Goal: Information Seeking & Learning: Learn about a topic

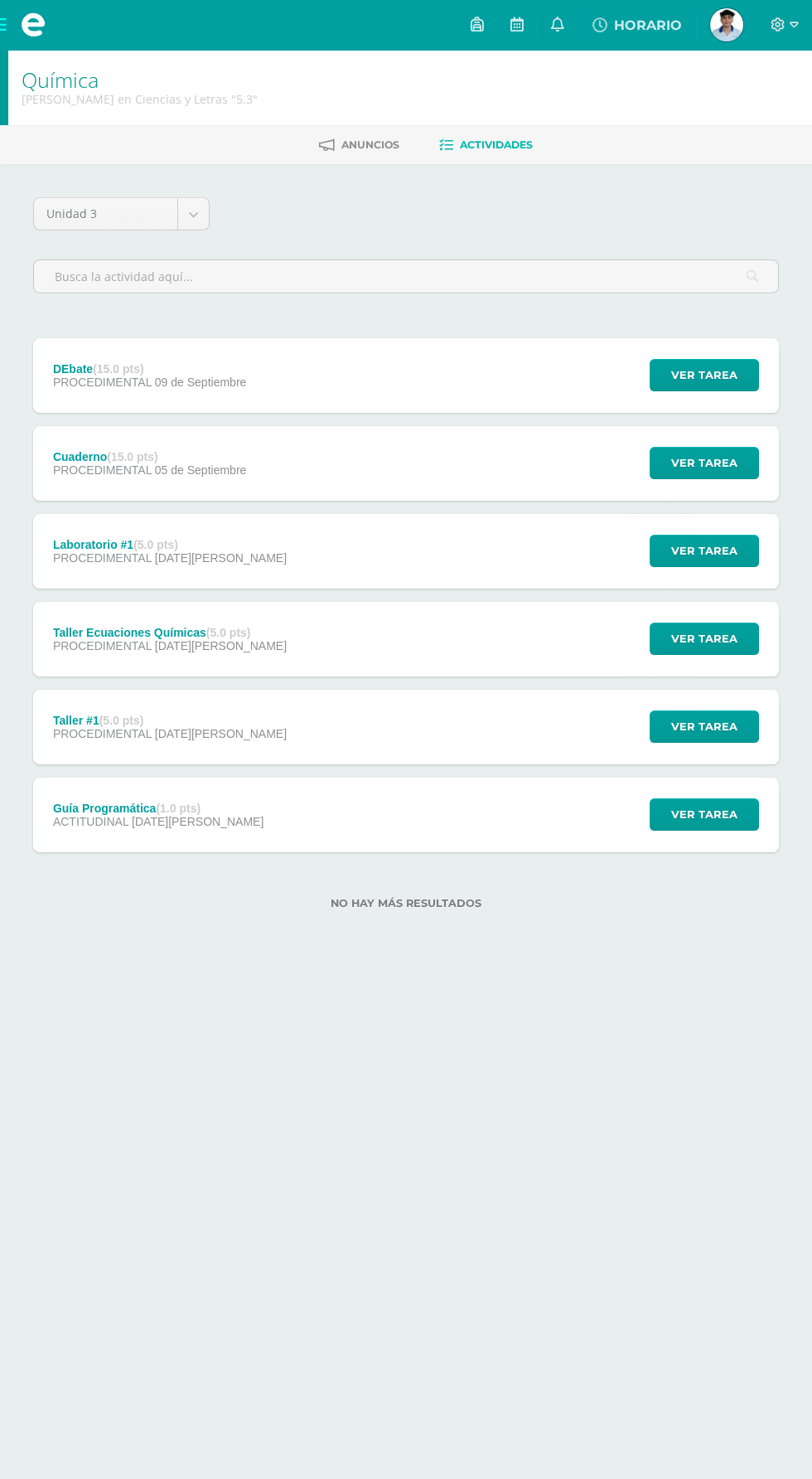
click at [56, 41] on span at bounding box center [33, 24] width 66 height 50
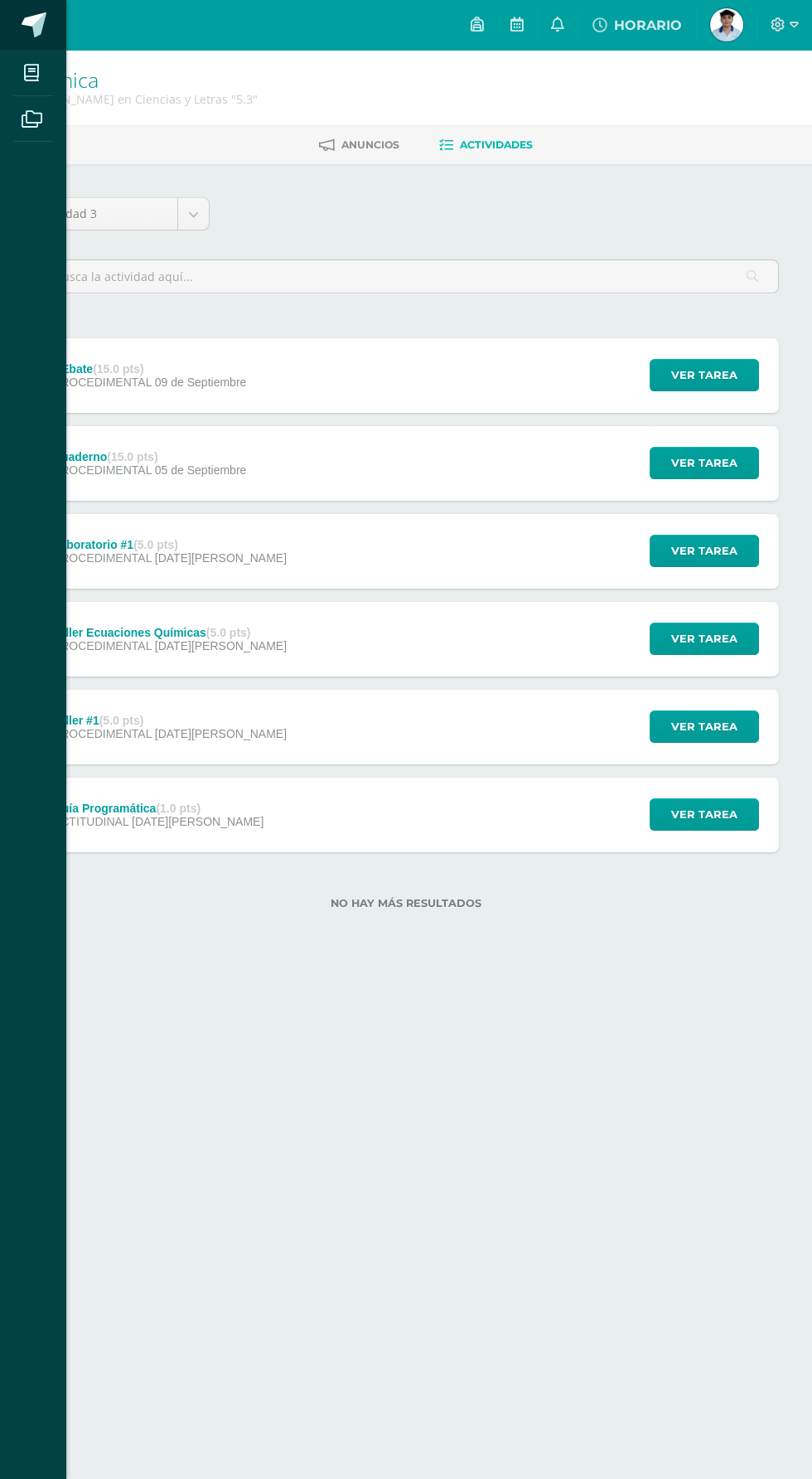
click at [56, 43] on span at bounding box center [91, 25] width 78 height 34
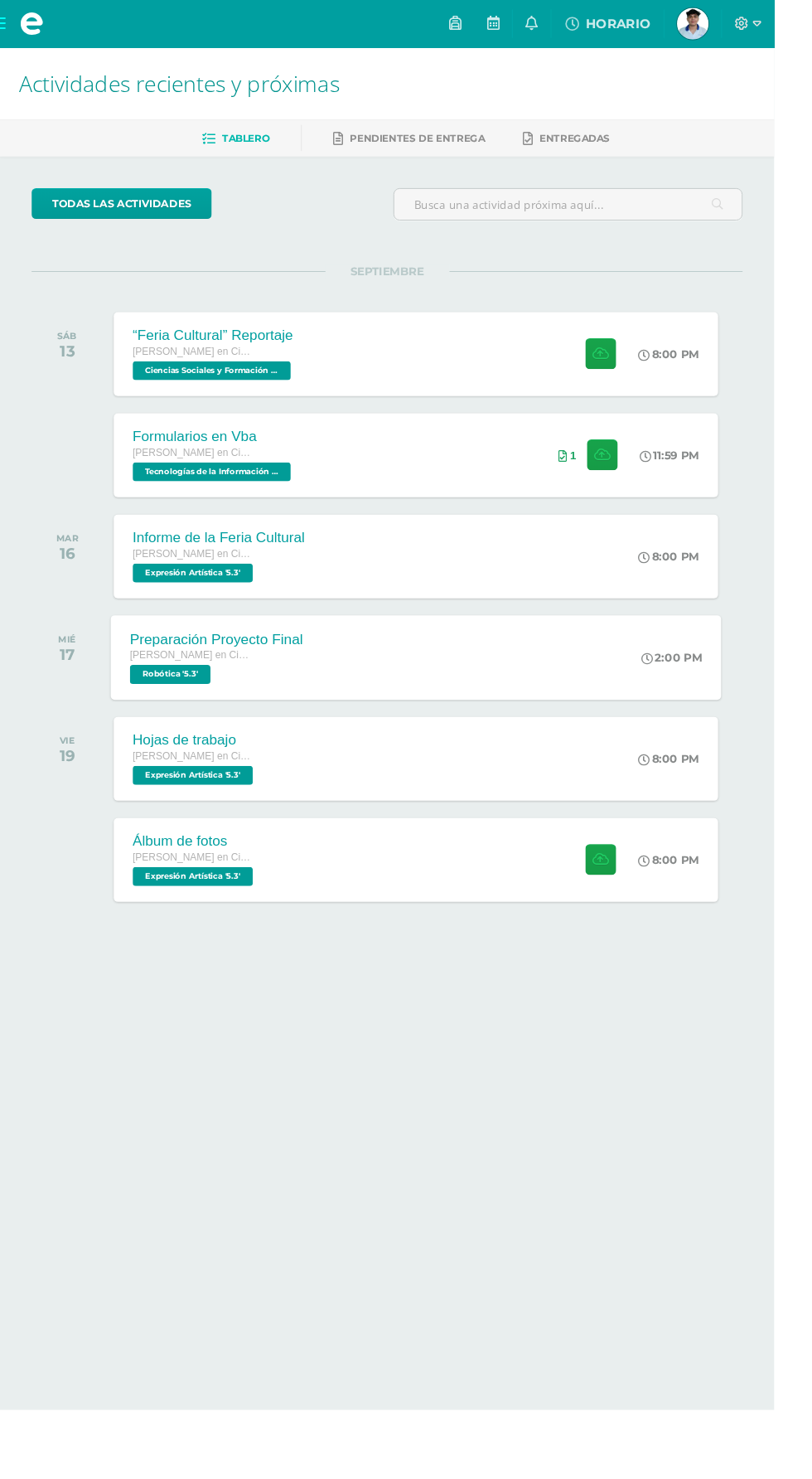
click at [494, 699] on div "Preparación Proyecto Final [PERSON_NAME] en Ciencias y Letras Robótica '5.3' 2:…" at bounding box center [435, 689] width 640 height 89
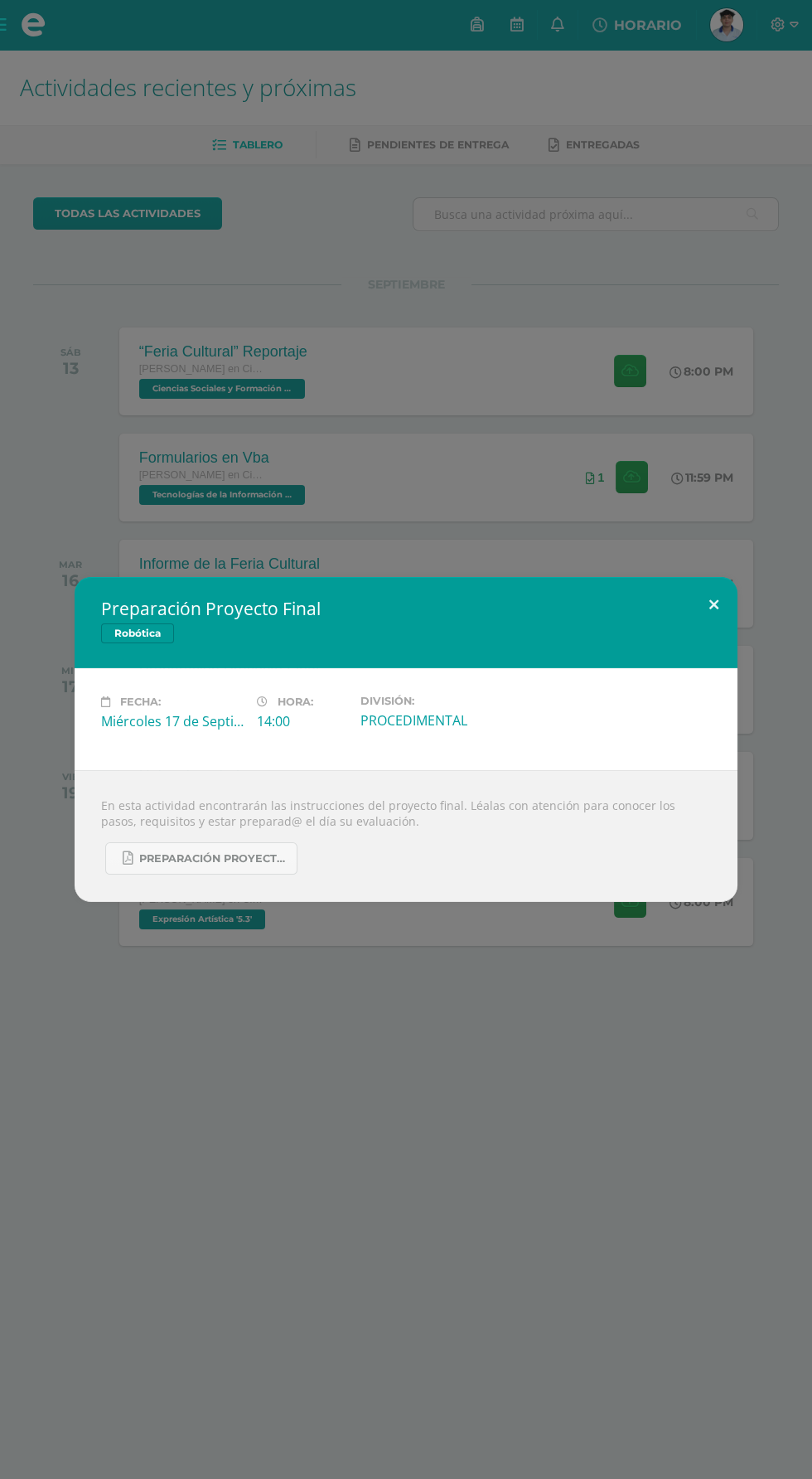
click at [713, 606] on button at bounding box center [713, 605] width 47 height 56
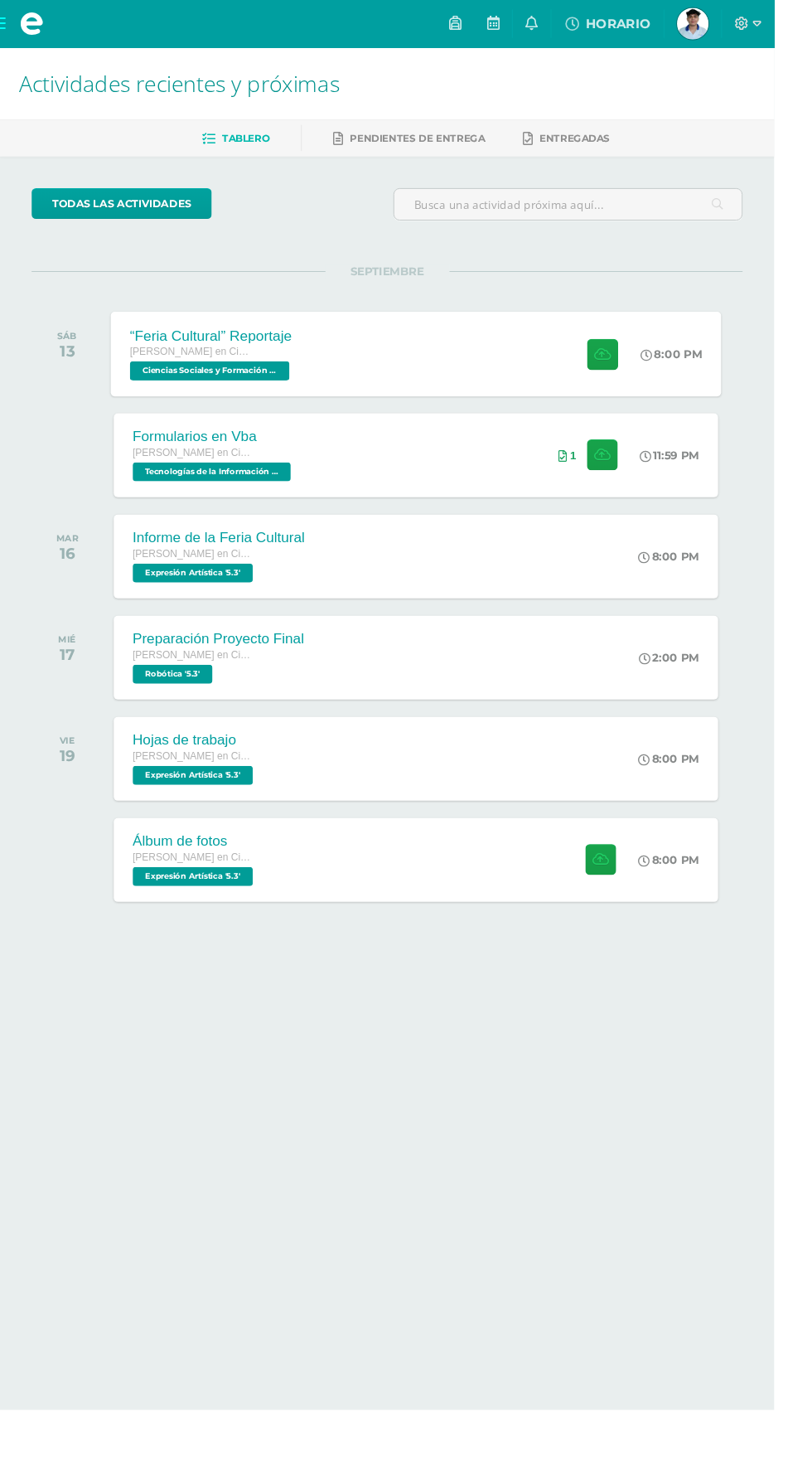
click at [425, 387] on div "“Feria Cultural” Reportaje [PERSON_NAME] en Ciencias y Letras Ciencias Sociales…" at bounding box center [435, 371] width 640 height 89
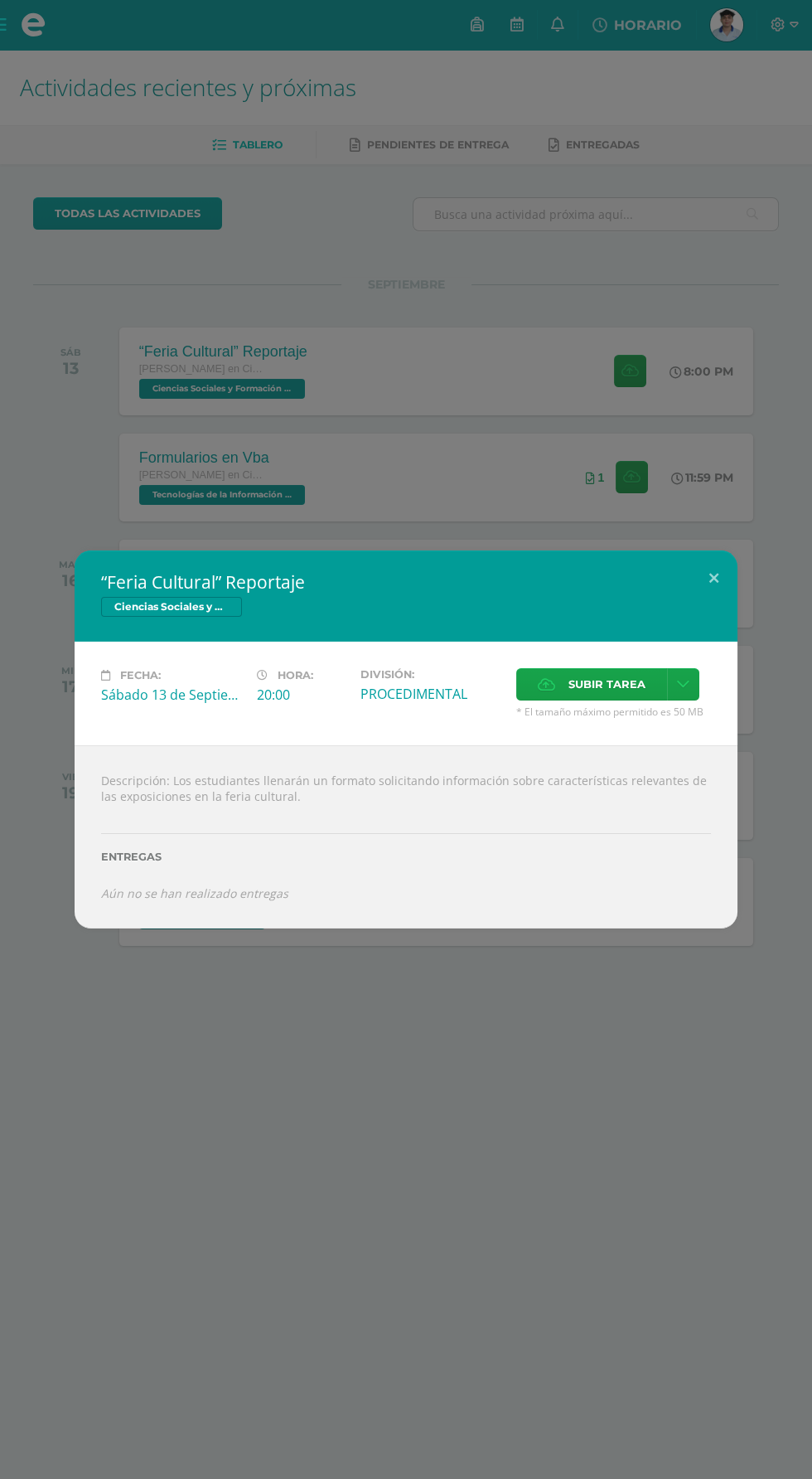
click at [614, 449] on div "“Feria Cultural” Reportaje Ciencias Sociales y Formación Ciudadana 5 Fecha: [DA…" at bounding box center [406, 739] width 812 height 1479
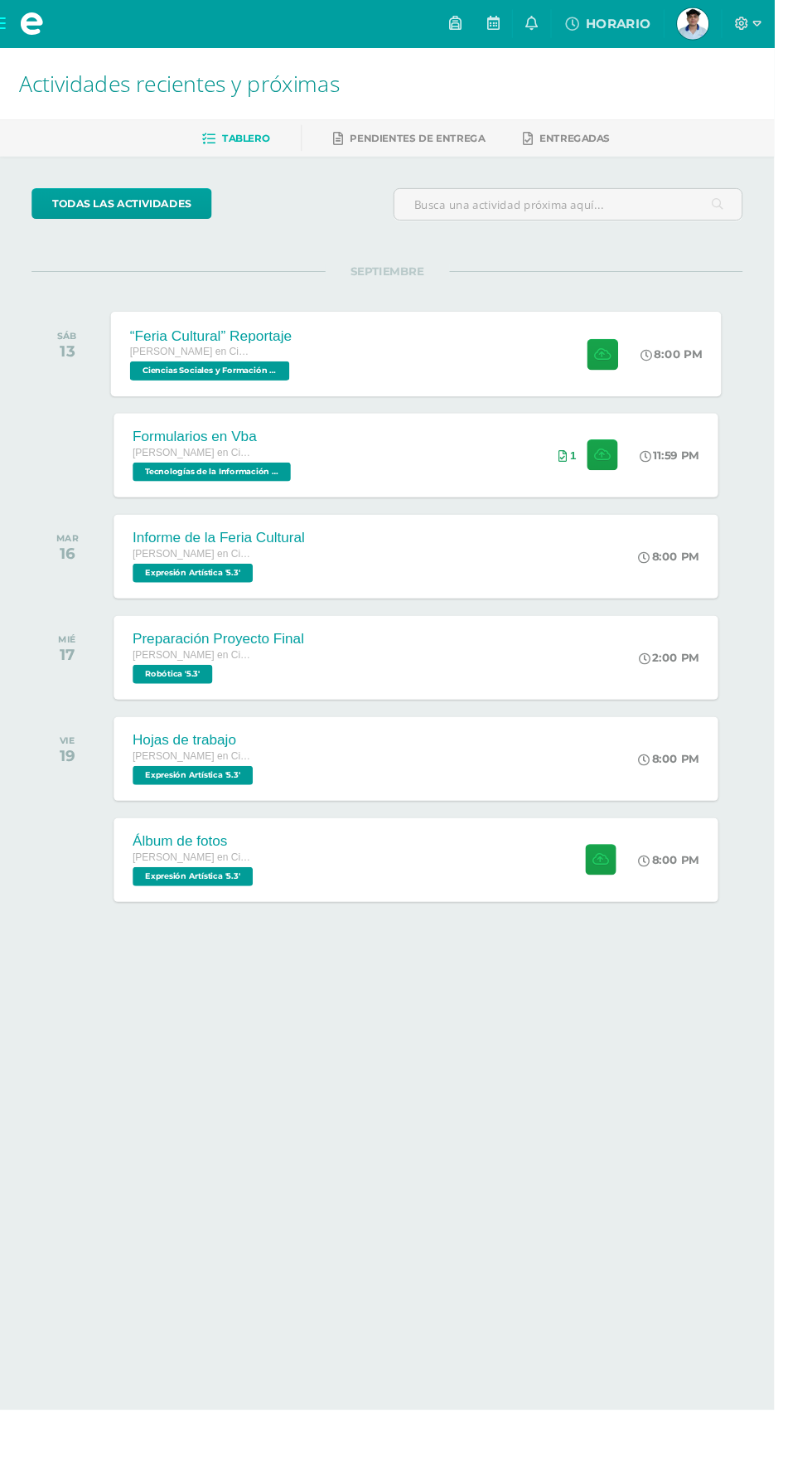
click at [362, 392] on div "“Feria Cultural” Reportaje Quinto Bachillerato en Ciencias y Letras Ciencias So…" at bounding box center [435, 371] width 640 height 89
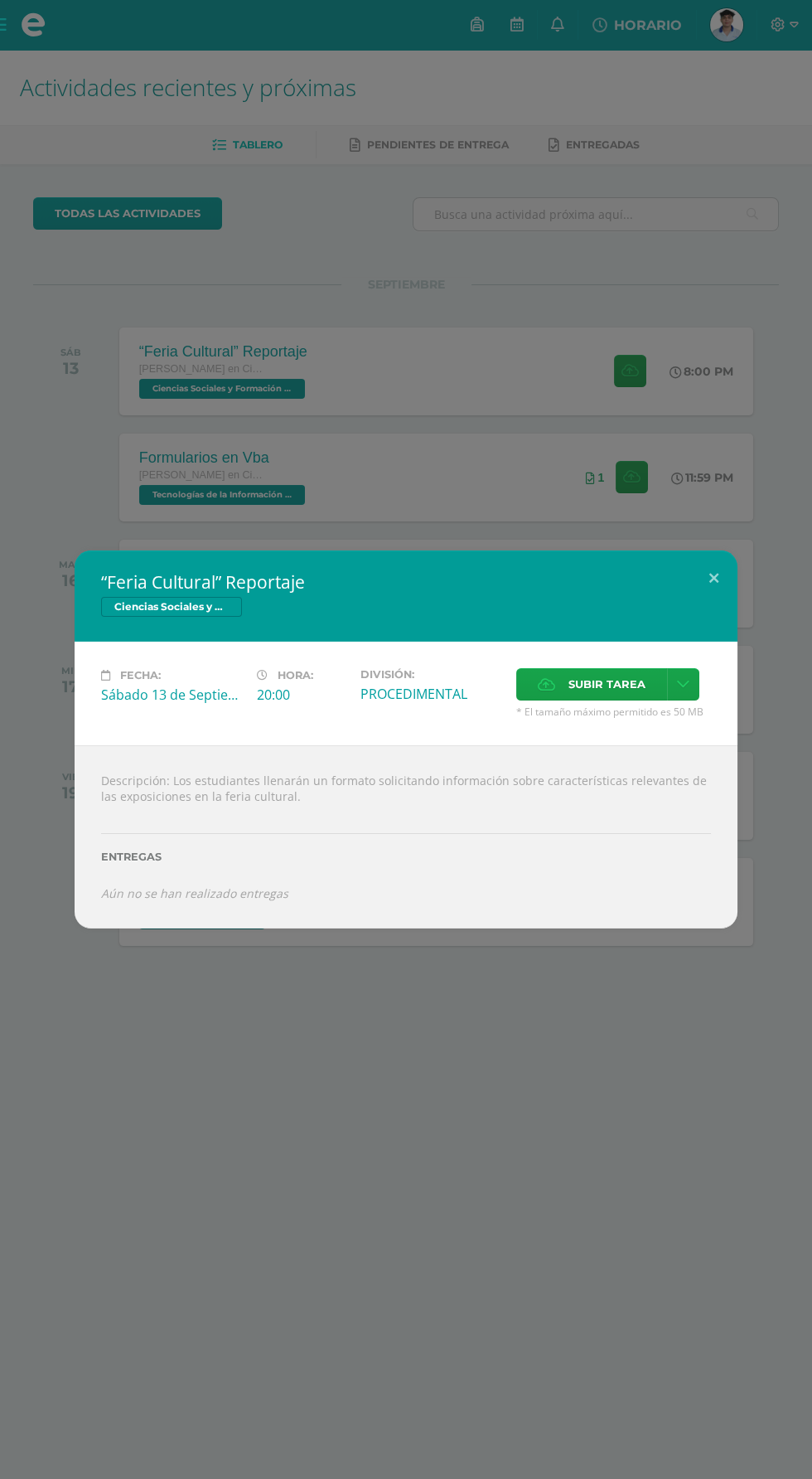
click at [265, 383] on div "“Feria Cultural” Reportaje Ciencias Sociales y Formación Ciudadana 5 Fecha: Sáb…" at bounding box center [406, 739] width 812 height 1479
